Goal: Transaction & Acquisition: Subscribe to service/newsletter

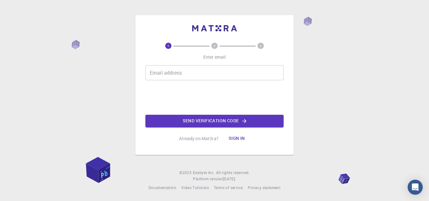
click at [156, 73] on input "Email address" at bounding box center [214, 72] width 138 height 15
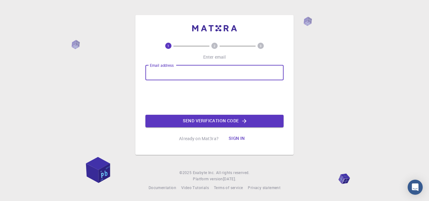
type input "anita.nayal.22000015722@ssju.ac.in"
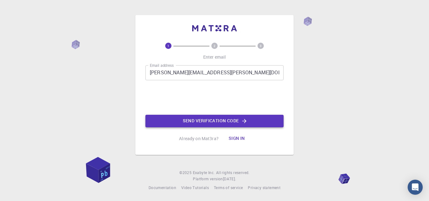
click at [187, 120] on button "Send verification code" at bounding box center [214, 121] width 138 height 13
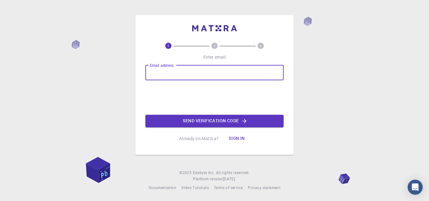
click at [185, 70] on input "Email address" at bounding box center [214, 72] width 138 height 15
type input "[EMAIL_ADDRESS][DOMAIN_NAME]"
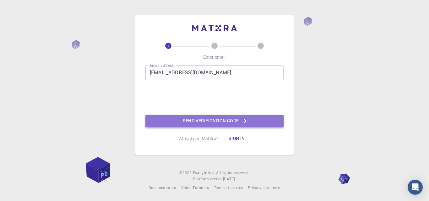
click at [191, 121] on button "Send verification code" at bounding box center [214, 121] width 138 height 13
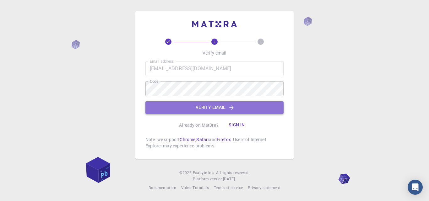
click at [208, 107] on button "Verify email" at bounding box center [214, 107] width 138 height 13
click at [208, 107] on div "Email address [EMAIL_ADDRESS][DOMAIN_NAME] Email address Code Code Verify email" at bounding box center [214, 87] width 138 height 53
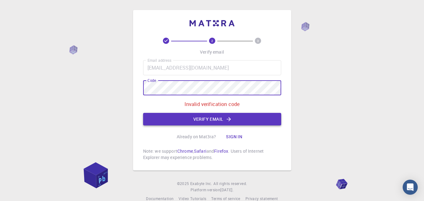
click at [213, 117] on button "Verify email" at bounding box center [212, 119] width 138 height 13
click at [213, 117] on div "2 3 Verify email Email address [EMAIL_ADDRESS][DOMAIN_NAME] Email address Code …" at bounding box center [212, 99] width 138 height 123
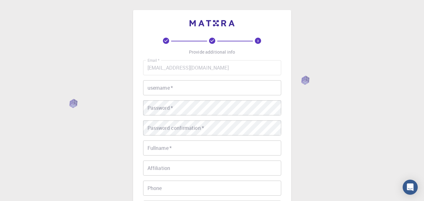
click at [165, 88] on div "username   * username   *" at bounding box center [212, 87] width 138 height 15
